Goal: Ask a question

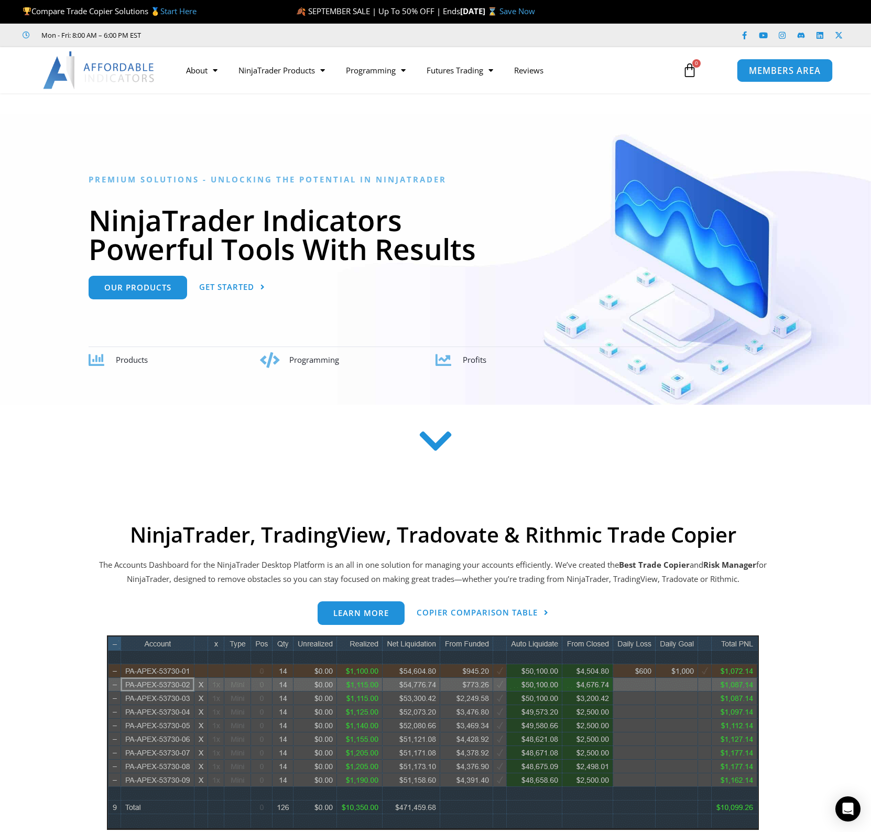
click at [772, 70] on span "MEMBERS AREA" at bounding box center [784, 70] width 72 height 9
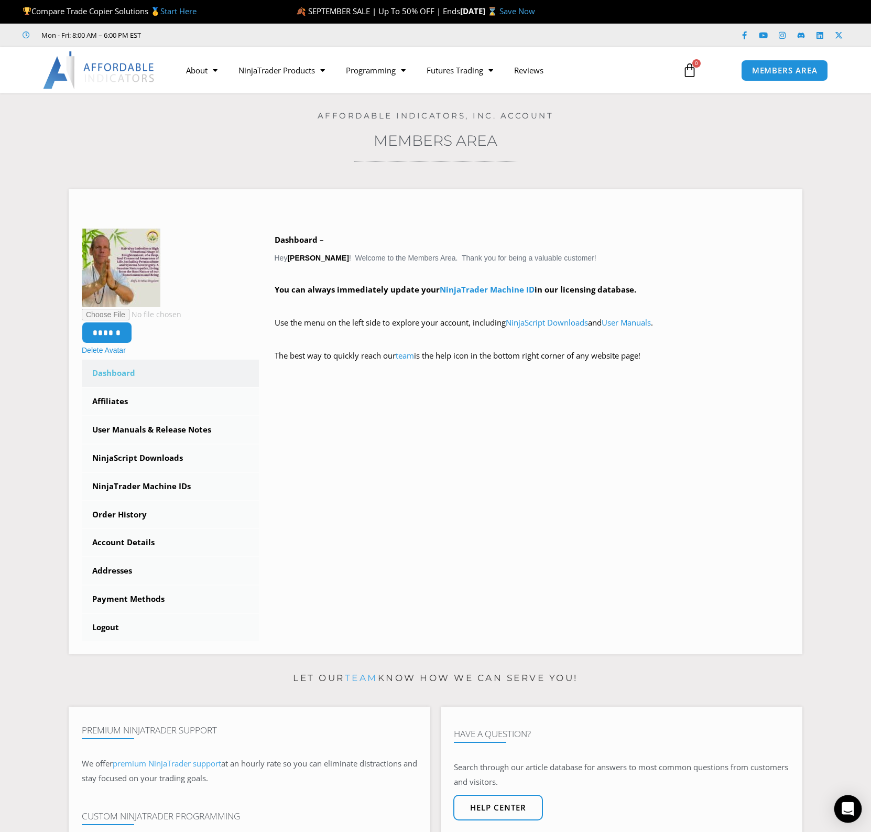
click at [845, 809] on icon "Open Intercom Messenger" at bounding box center [848, 809] width 12 height 14
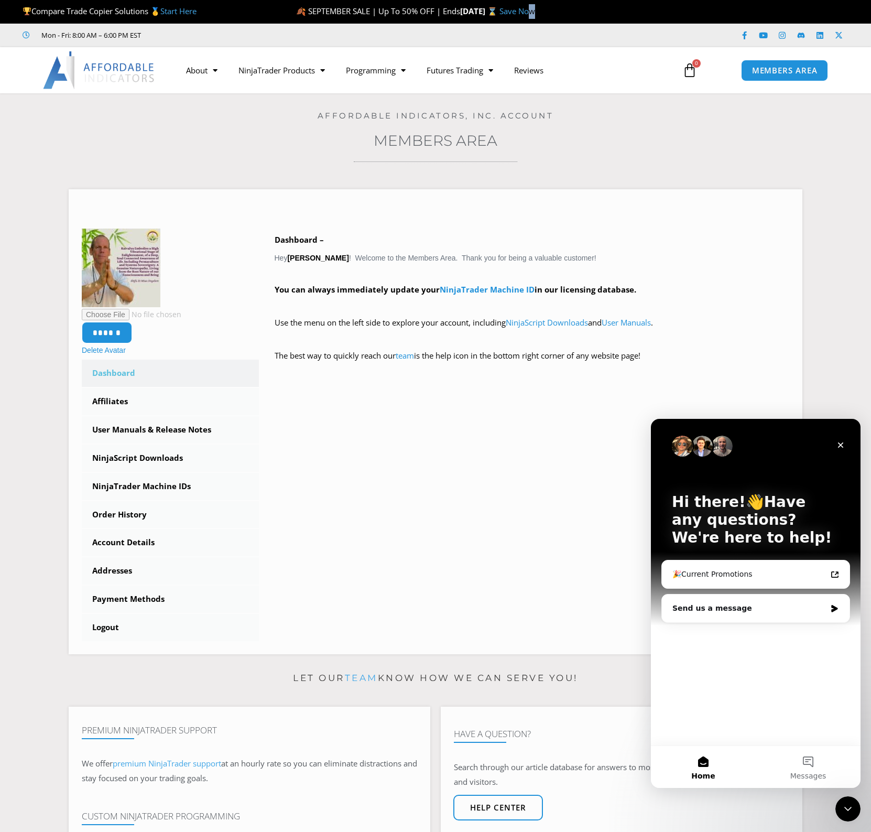
drag, startPoint x: 628, startPoint y: 8, endPoint x: 596, endPoint y: 10, distance: 31.6
click at [596, 10] on p "🍂 SEPTEMBER SALE | Up To 50% OFF | Ends Sunday, September 28 ⌛ Save Now" at bounding box center [550, 11] width 508 height 15
click at [729, 613] on div "Send us a message" at bounding box center [749, 608] width 154 height 11
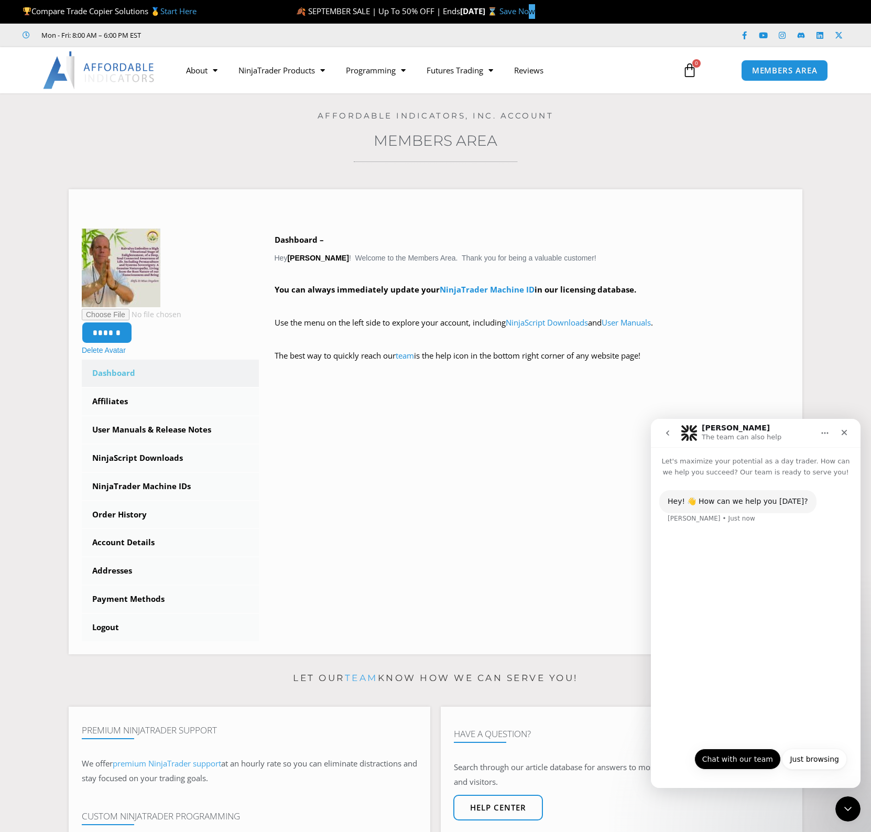
click at [754, 759] on button "Chat with our team" at bounding box center [737, 758] width 86 height 21
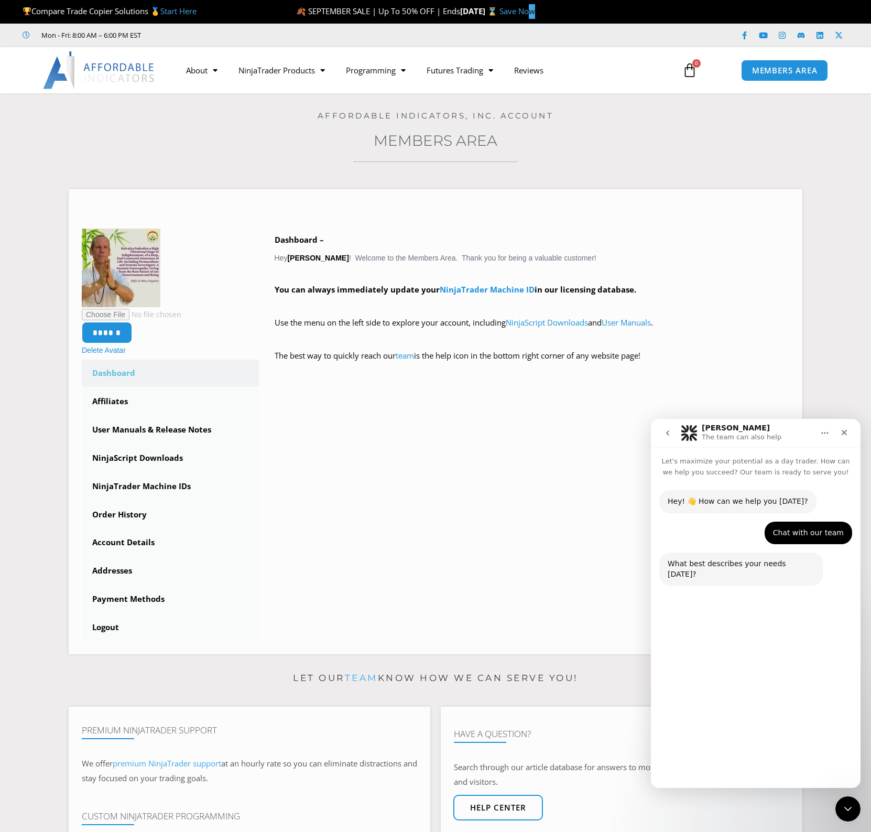
click at [740, 737] on button "Technical Support" at bounding box center [727, 733] width 81 height 21
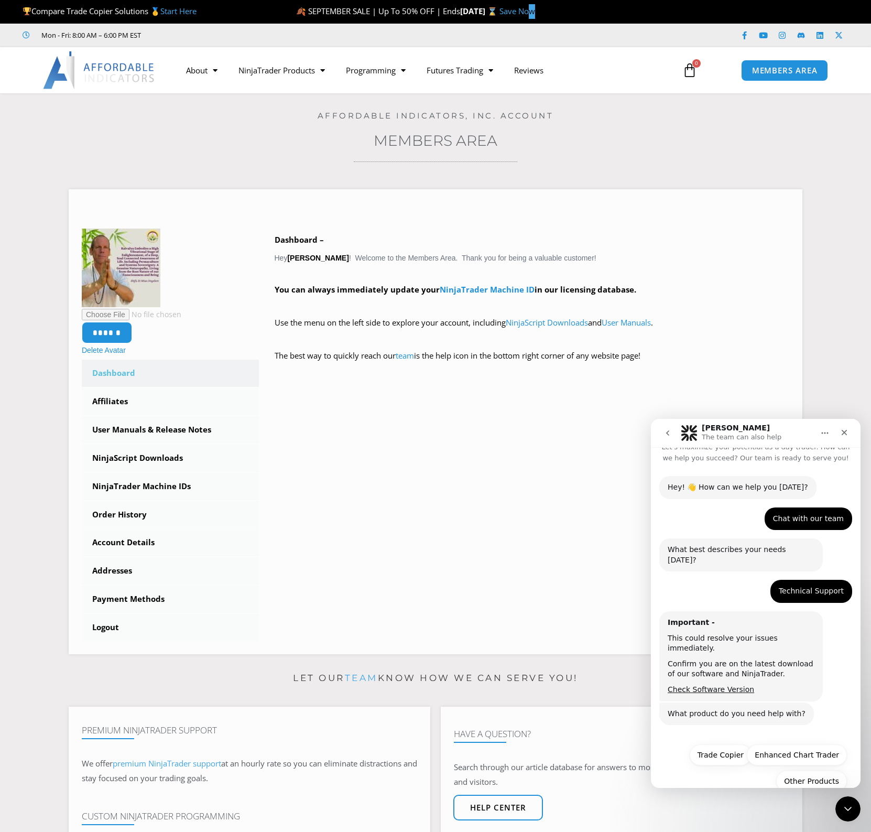
scroll to position [15, 0]
click at [722, 744] on button "Trade Copier" at bounding box center [721, 754] width 62 height 21
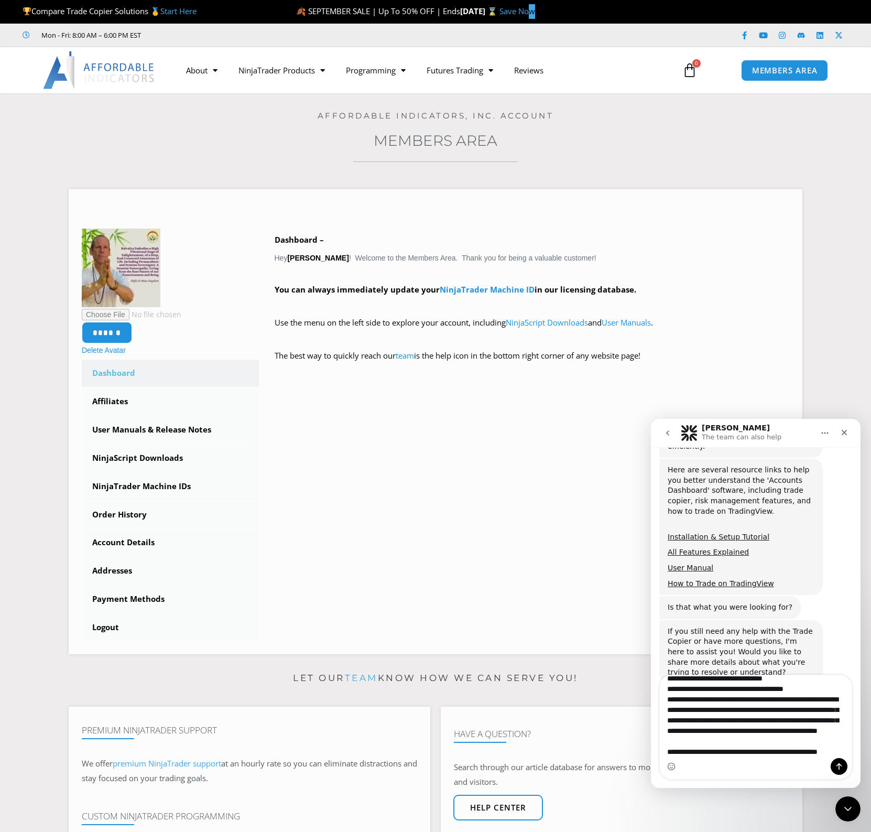
scroll to position [39, 0]
type textarea "**********"
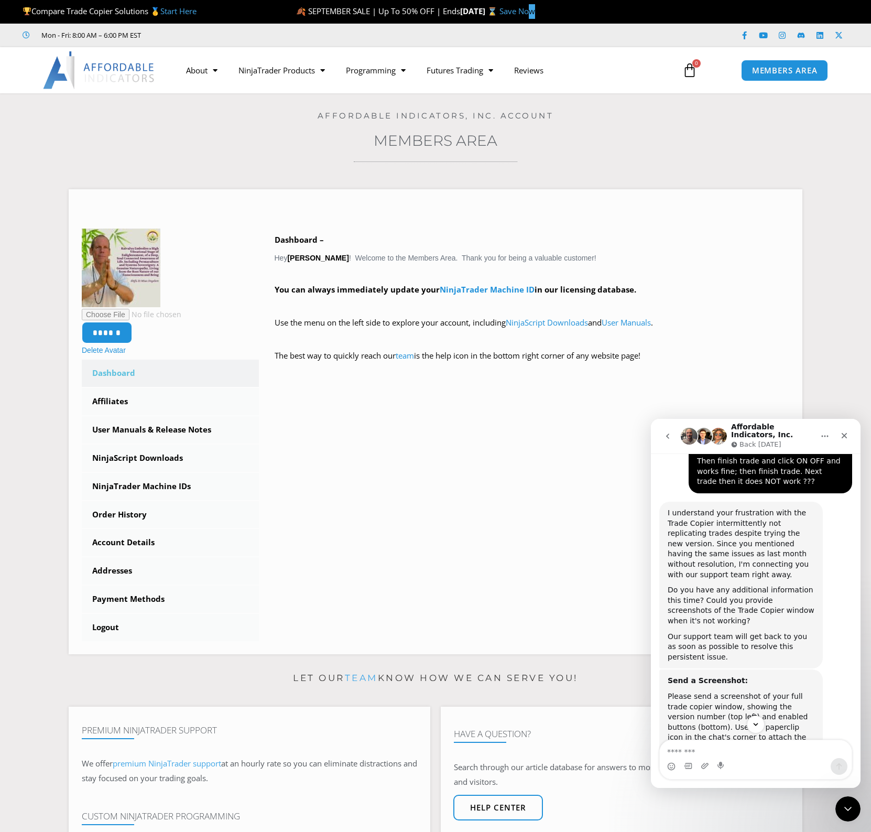
scroll to position [828, 0]
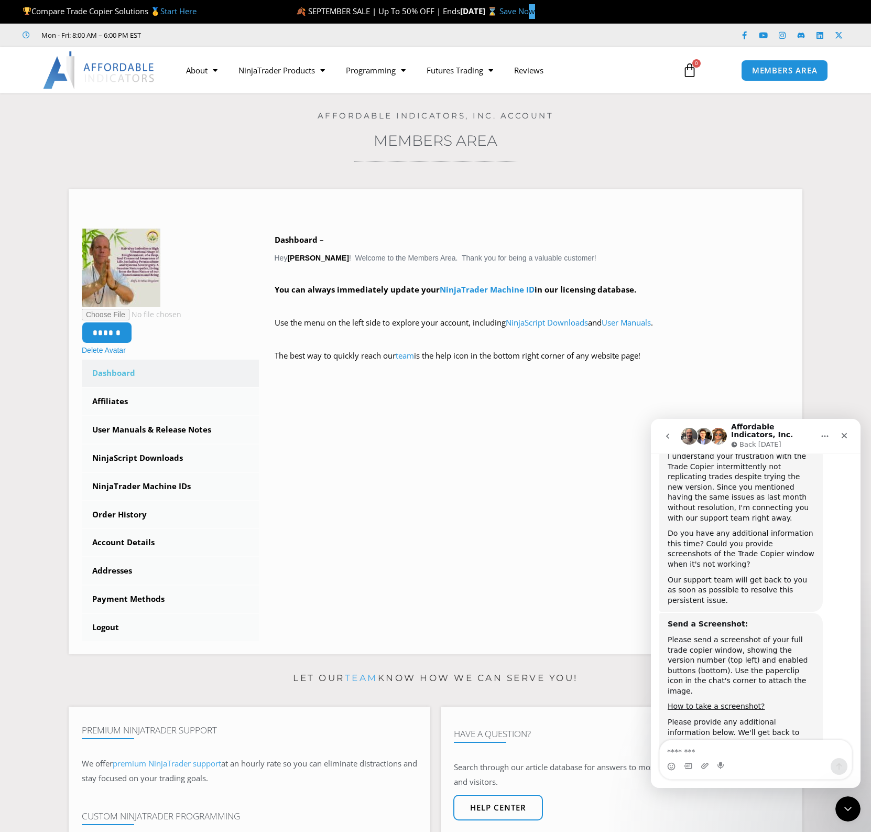
click at [754, 748] on textarea "Message…" at bounding box center [756, 749] width 192 height 18
type textarea "**********"
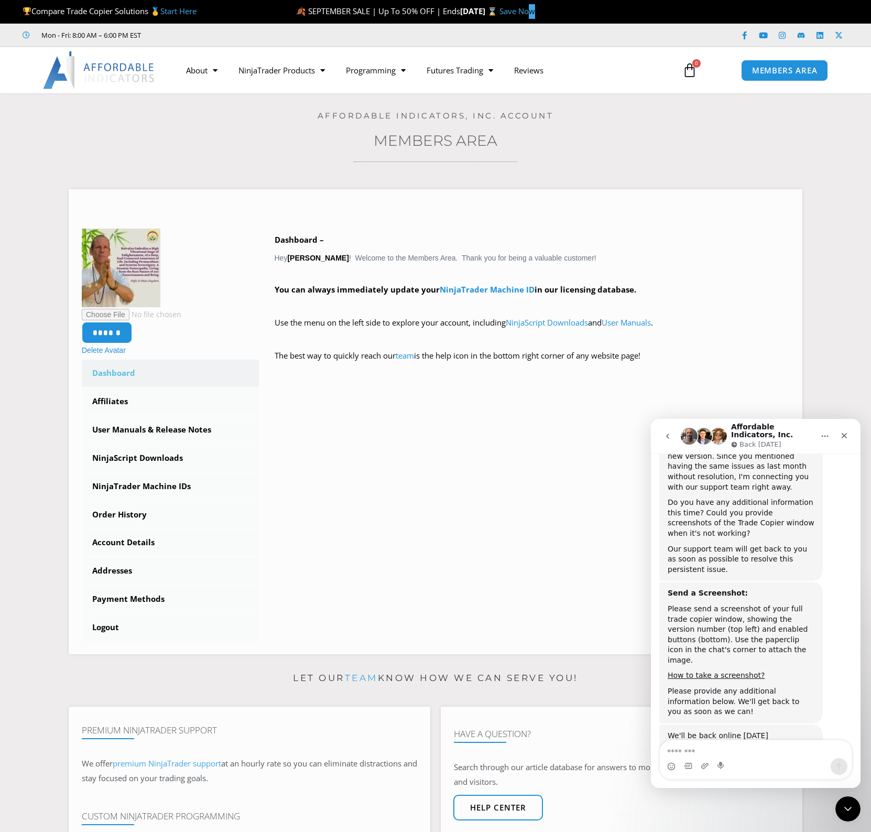
scroll to position [859, 0]
click at [846, 807] on icon "Close Intercom Messenger" at bounding box center [846, 807] width 13 height 13
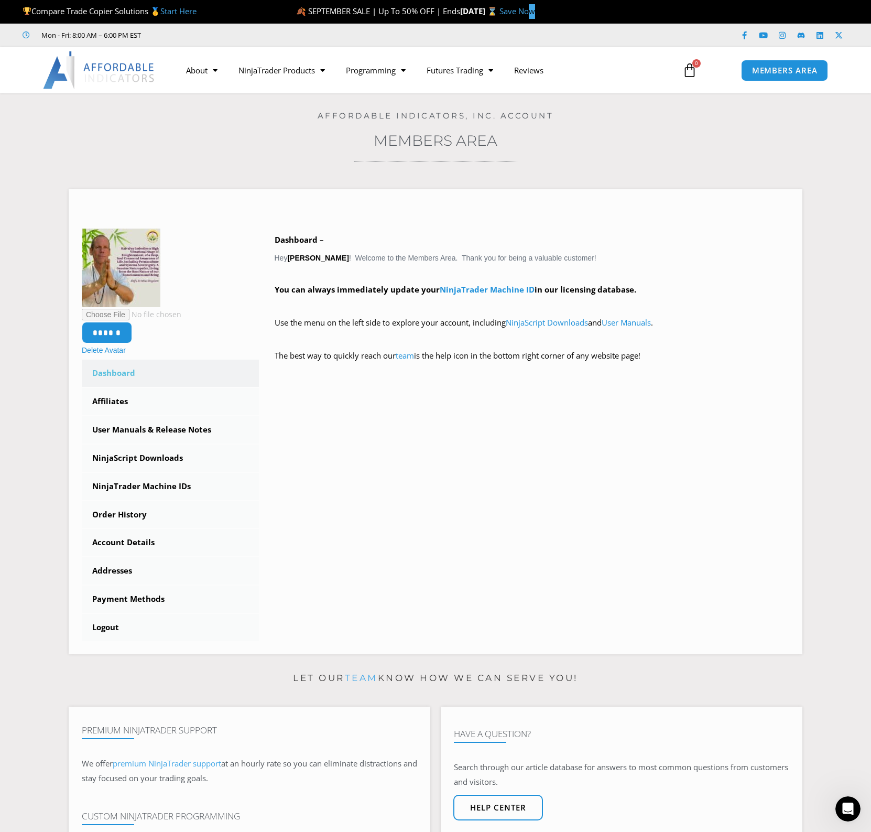
scroll to position [2, 0]
